Goal: Task Accomplishment & Management: Manage account settings

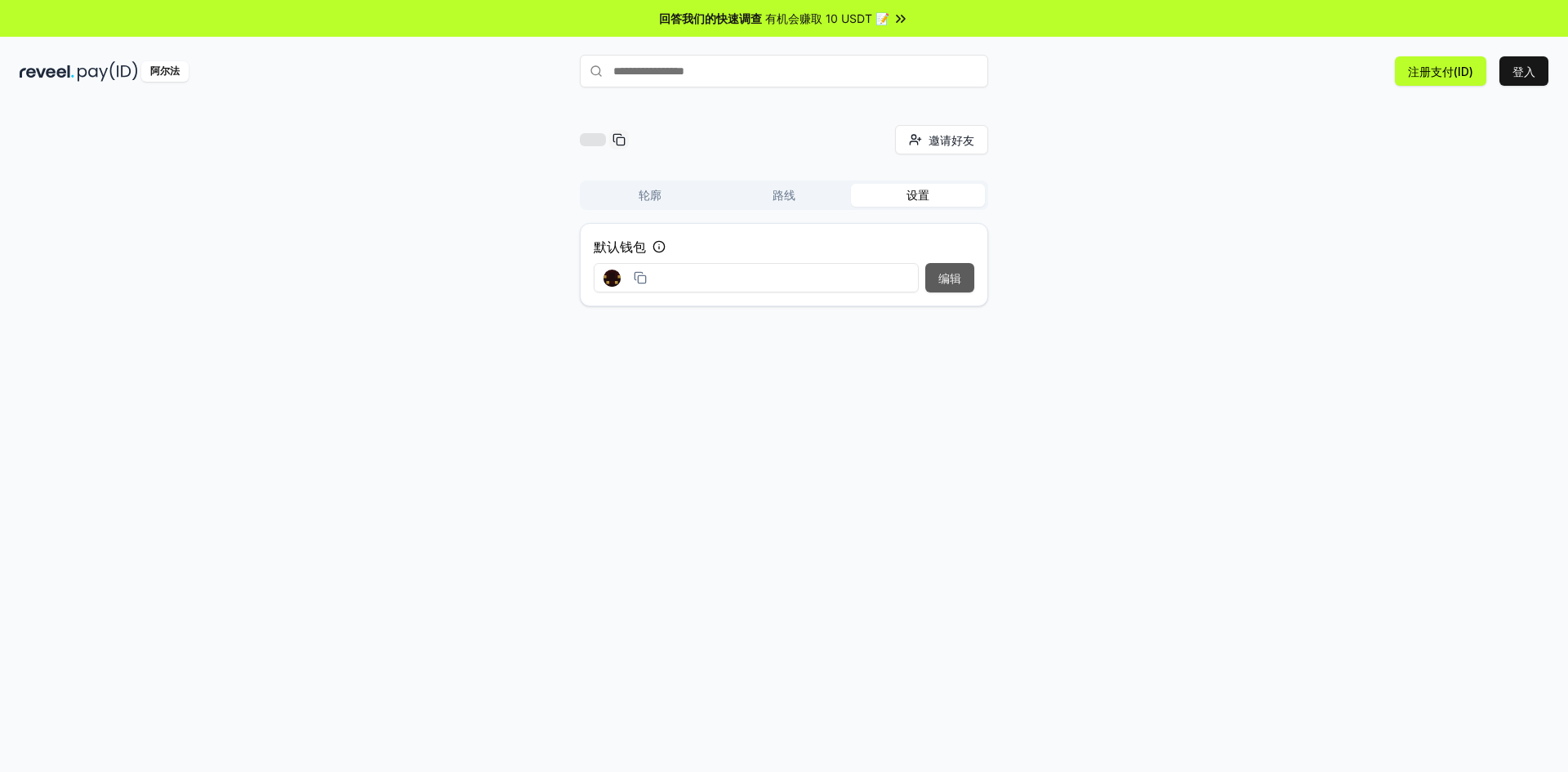
click at [957, 284] on font "编辑" at bounding box center [949, 278] width 23 height 14
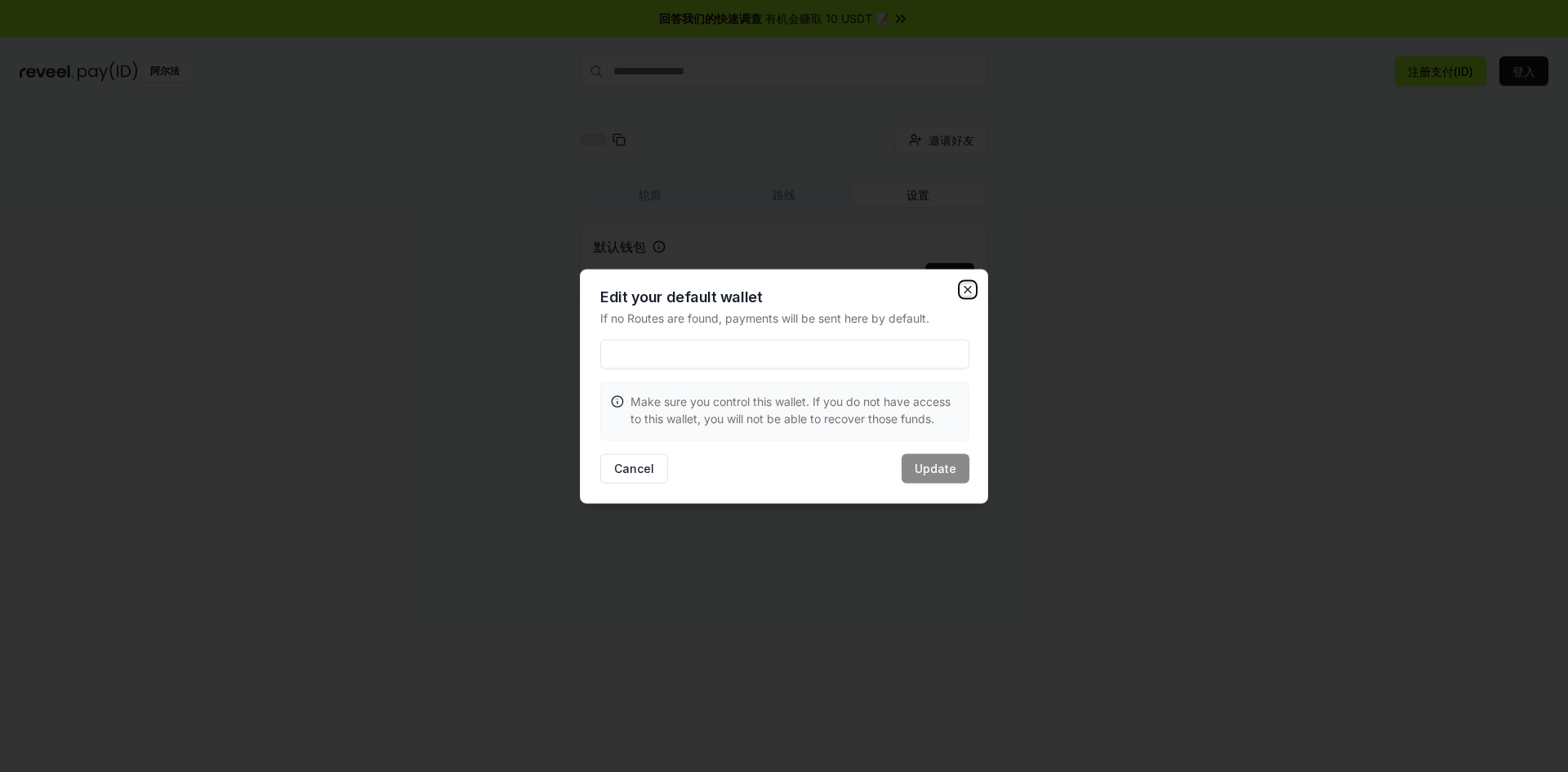
click at [970, 284] on icon "button" at bounding box center [967, 289] width 13 height 13
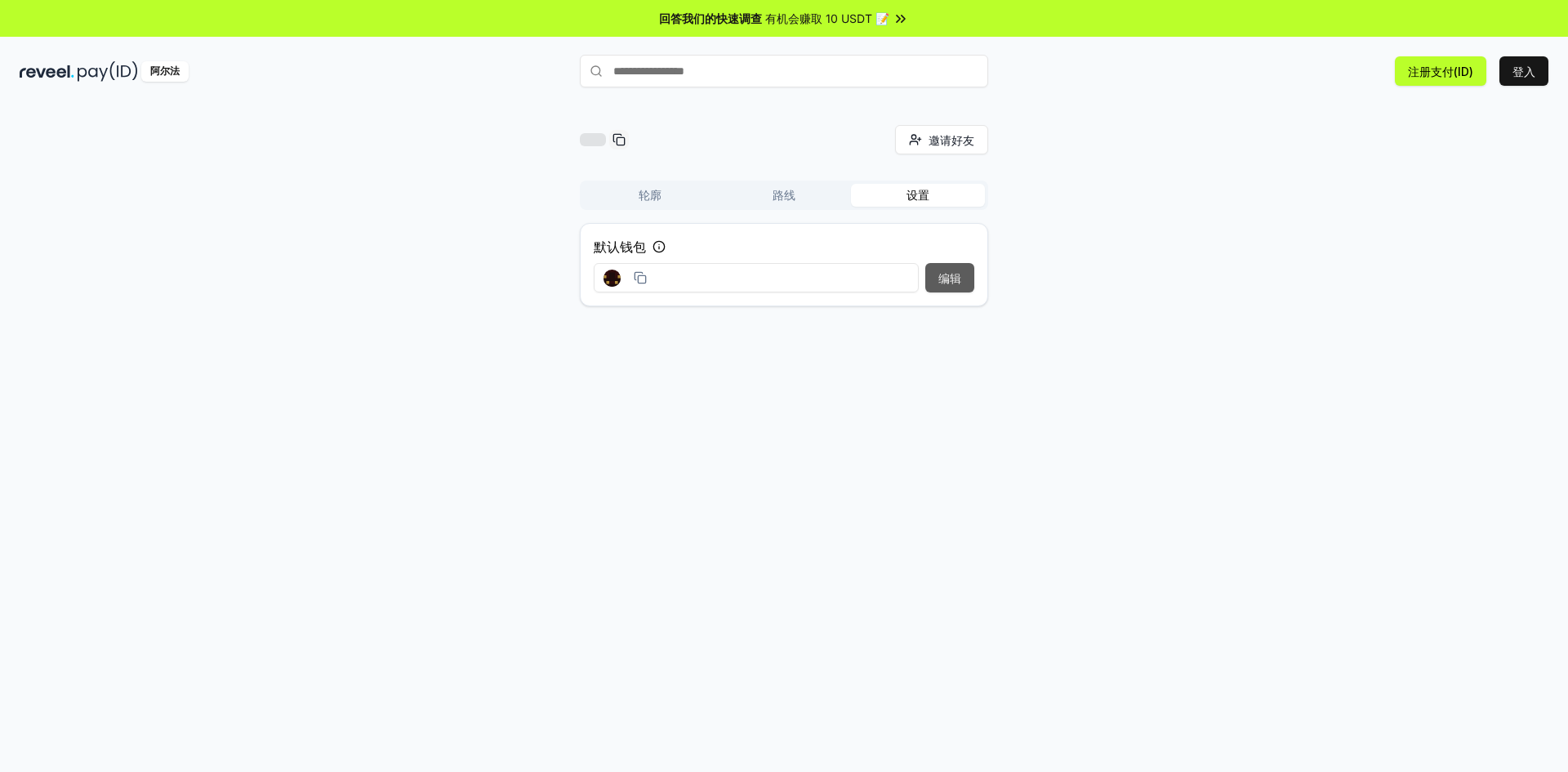
click at [950, 275] on font "编辑" at bounding box center [949, 278] width 23 height 14
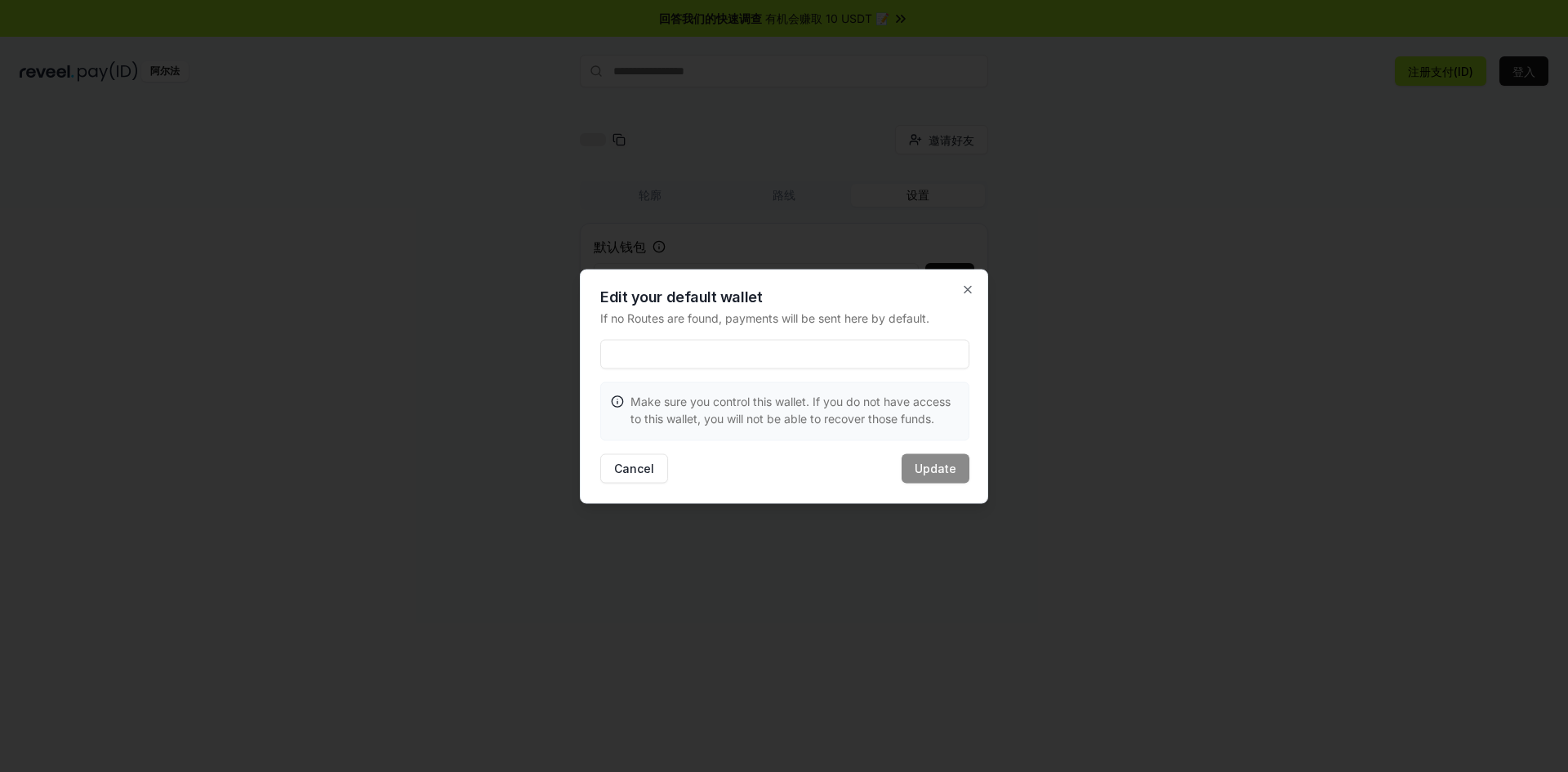
click at [653, 354] on input at bounding box center [785, 354] width 369 height 30
click at [1485, 453] on div at bounding box center [784, 386] width 1568 height 772
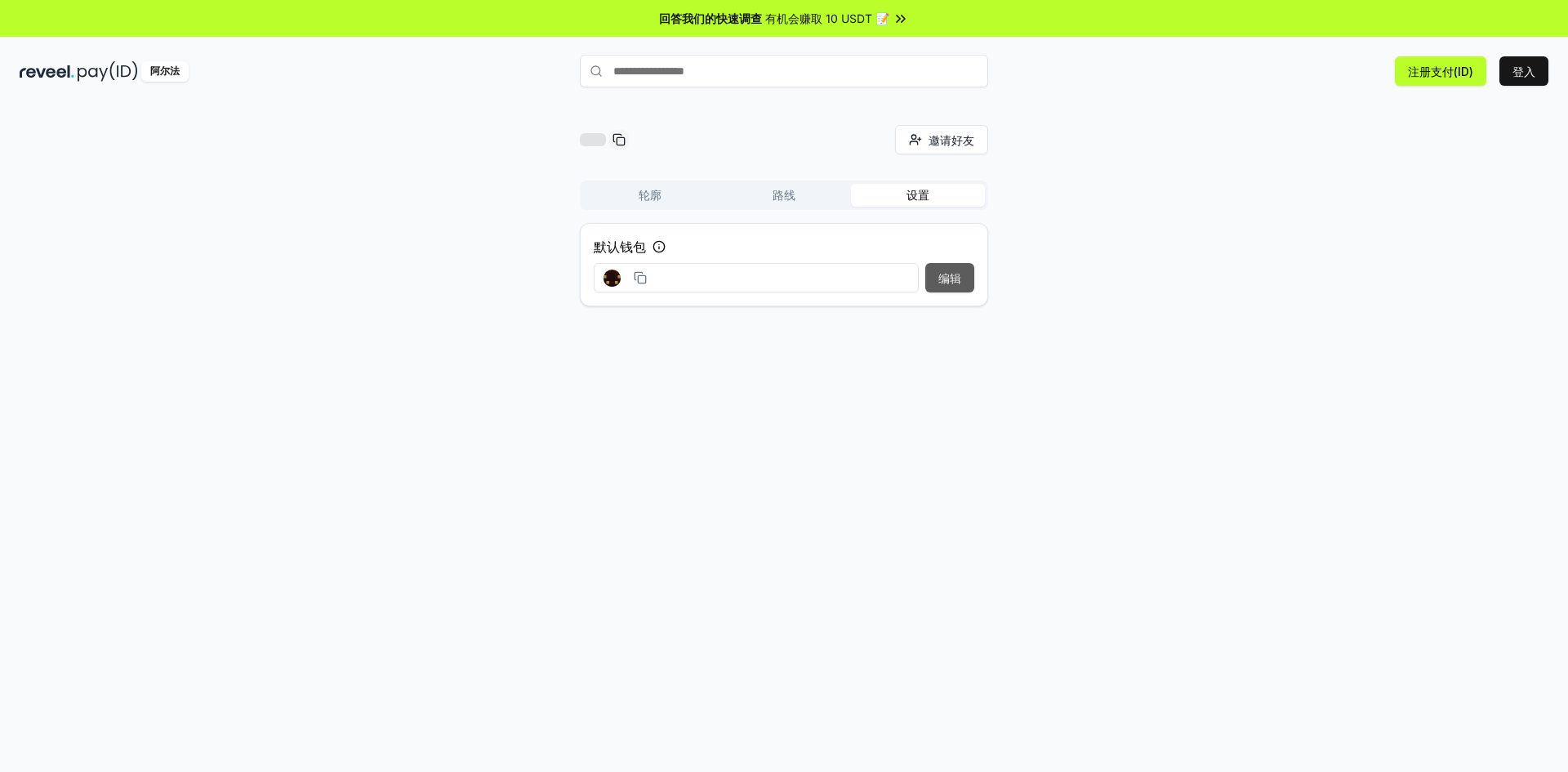
click at [941, 278] on font "编辑" at bounding box center [949, 278] width 23 height 14
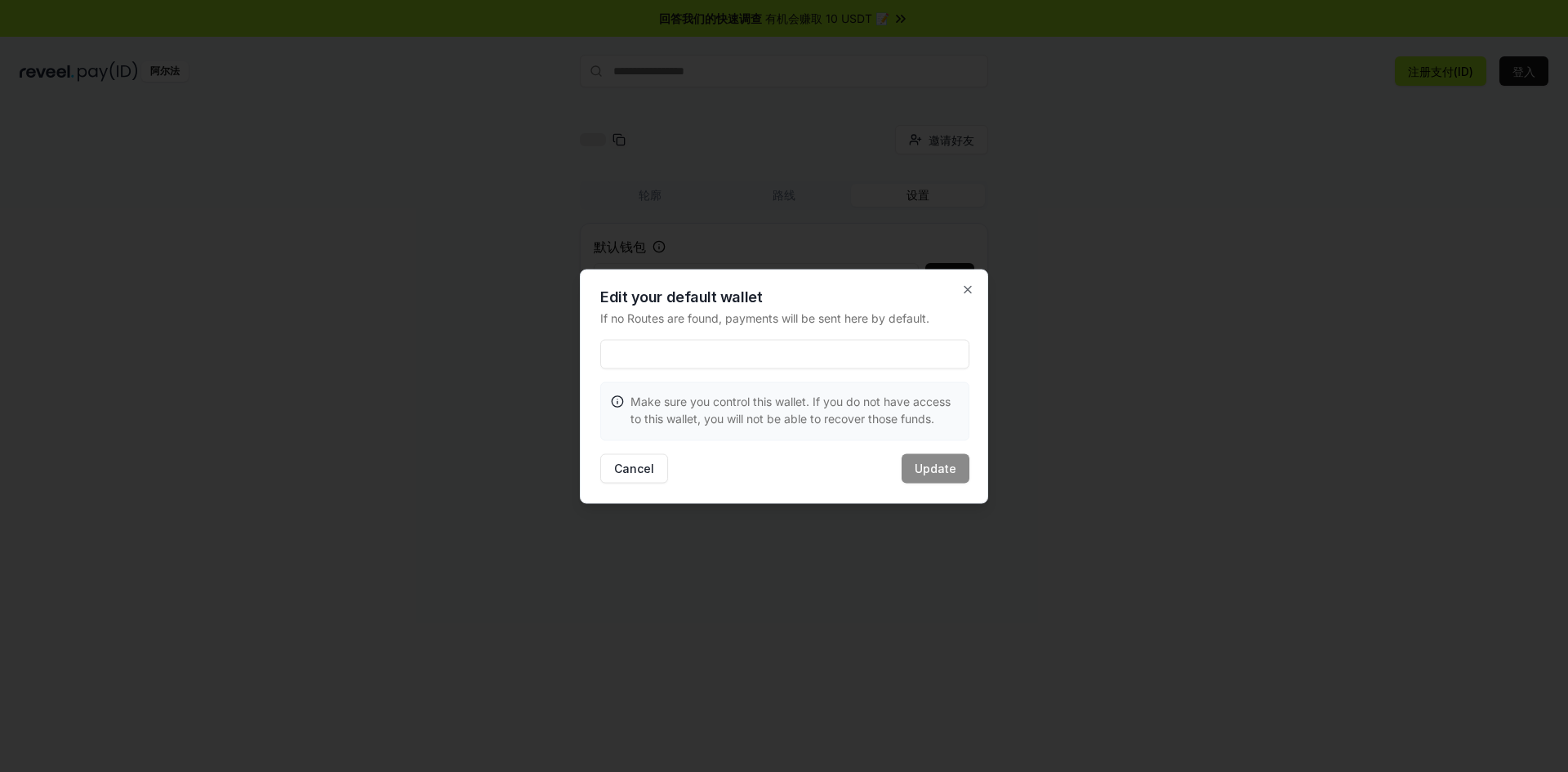
click at [672, 348] on input at bounding box center [785, 354] width 369 height 30
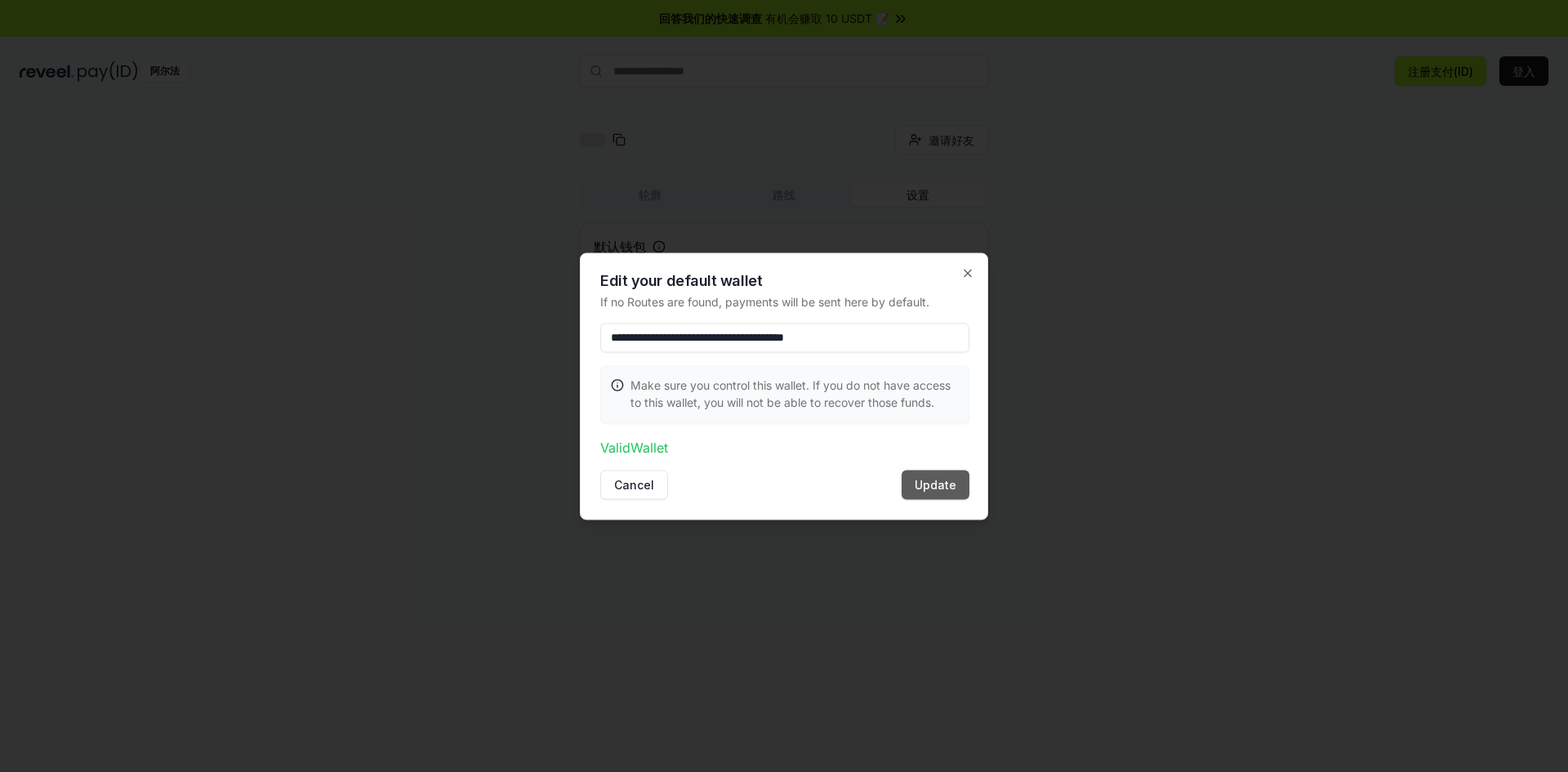
type input "**********"
click at [942, 485] on button "Update" at bounding box center [936, 484] width 68 height 30
click at [943, 485] on font "更新" at bounding box center [945, 485] width 23 height 14
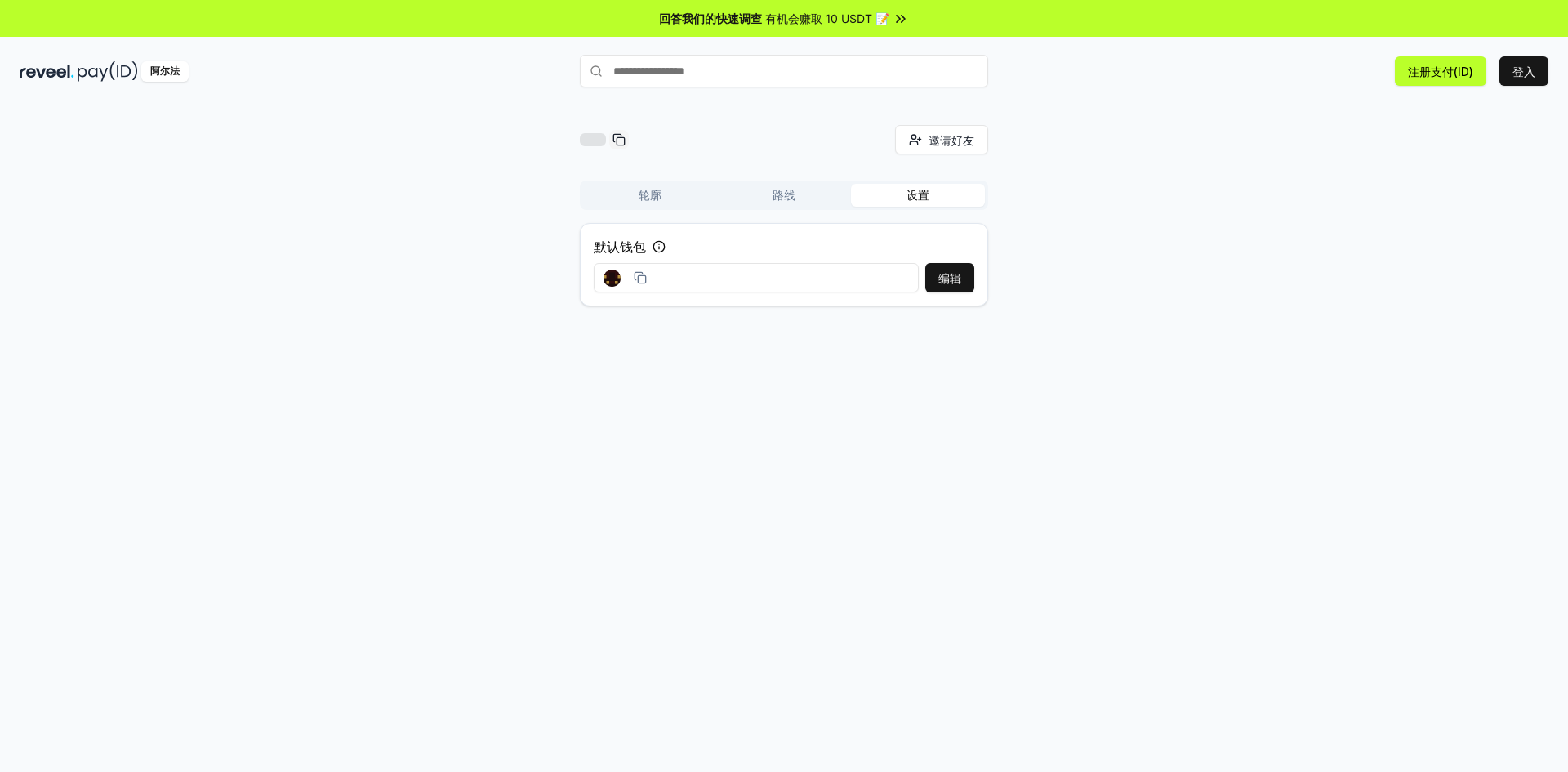
click at [813, 14] on font "有机会赚取 10 USDT 📝" at bounding box center [827, 18] width 124 height 14
click at [765, 61] on input "text" at bounding box center [784, 71] width 408 height 32
click at [785, 193] on font "路线" at bounding box center [784, 194] width 23 height 14
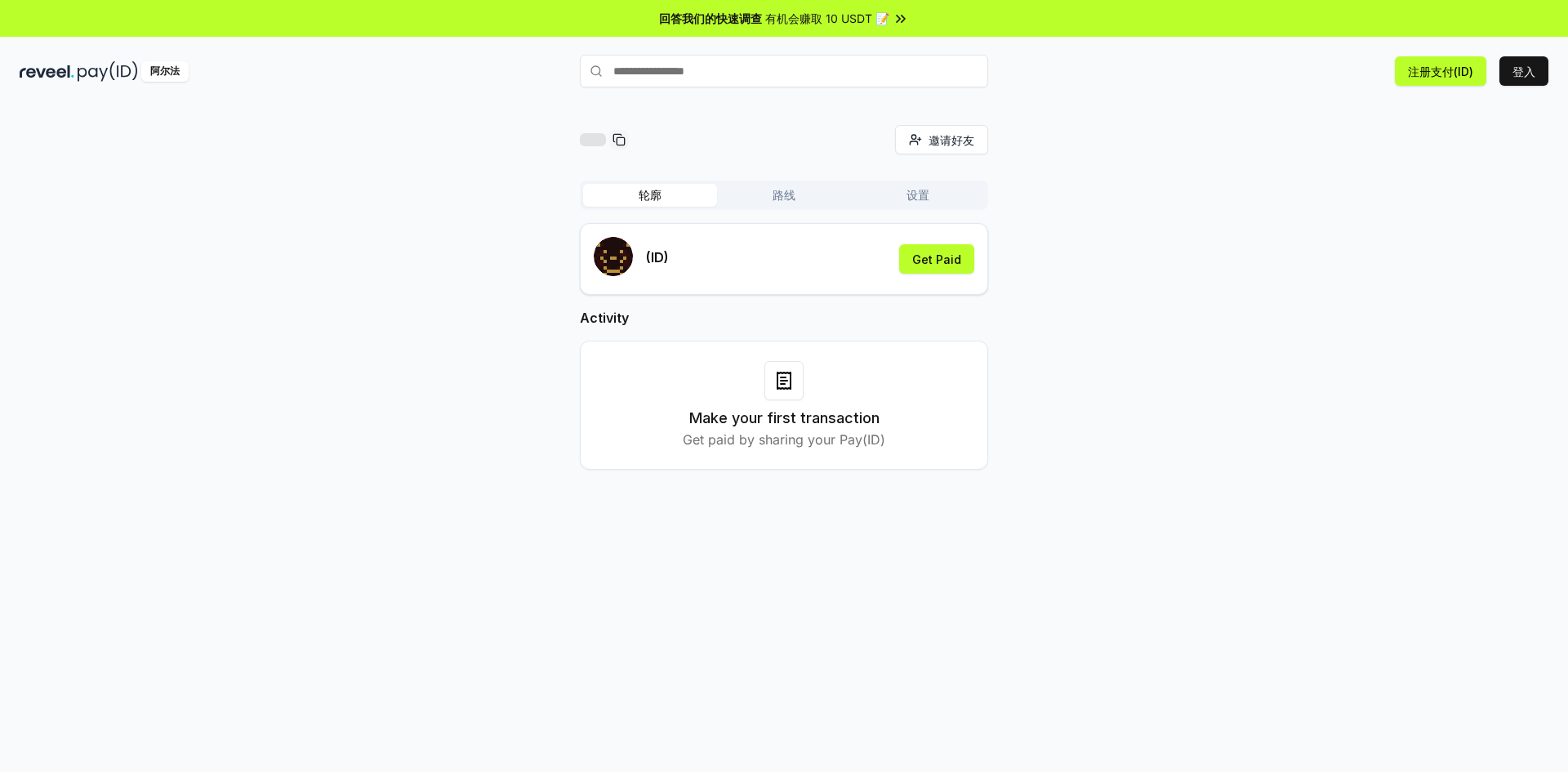
click at [649, 195] on font "轮廓" at bounding box center [650, 194] width 23 height 14
click at [943, 265] on font "获得报酬" at bounding box center [938, 259] width 46 height 14
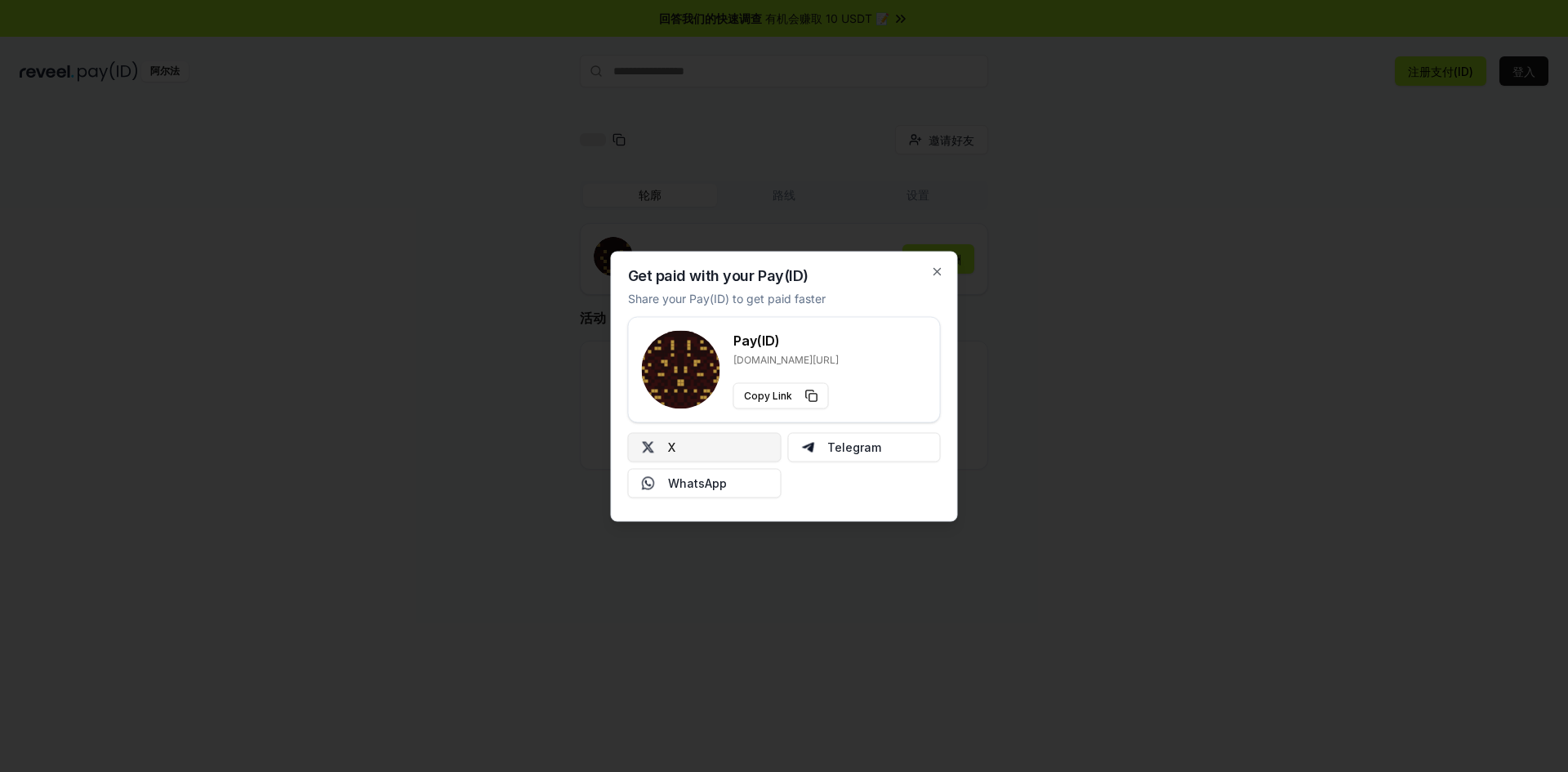
click at [725, 441] on button "X" at bounding box center [705, 446] width 153 height 30
click at [935, 272] on icon "button" at bounding box center [937, 271] width 13 height 13
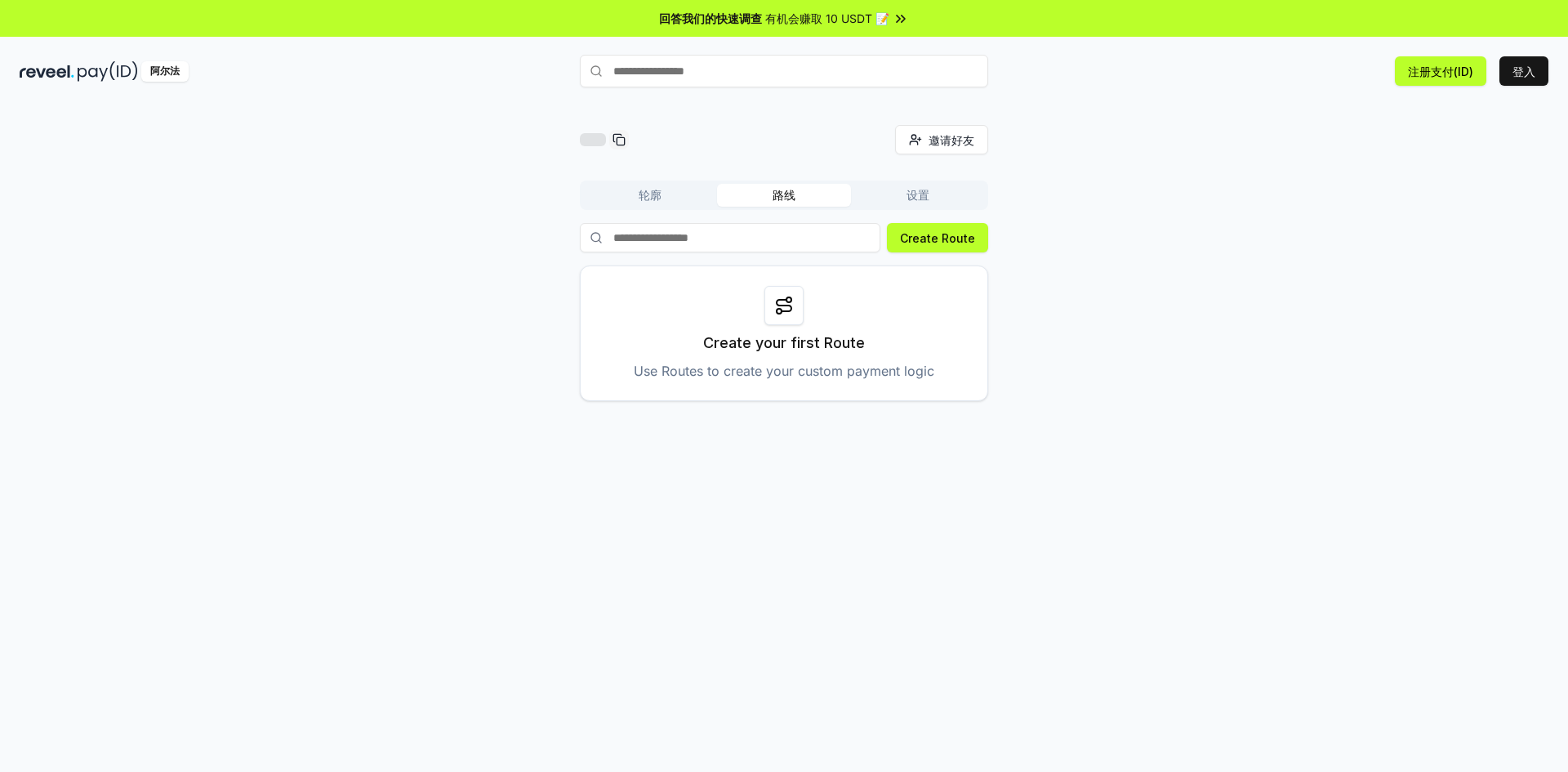
click at [778, 191] on font "路线" at bounding box center [784, 194] width 23 height 14
